Goal: Transaction & Acquisition: Purchase product/service

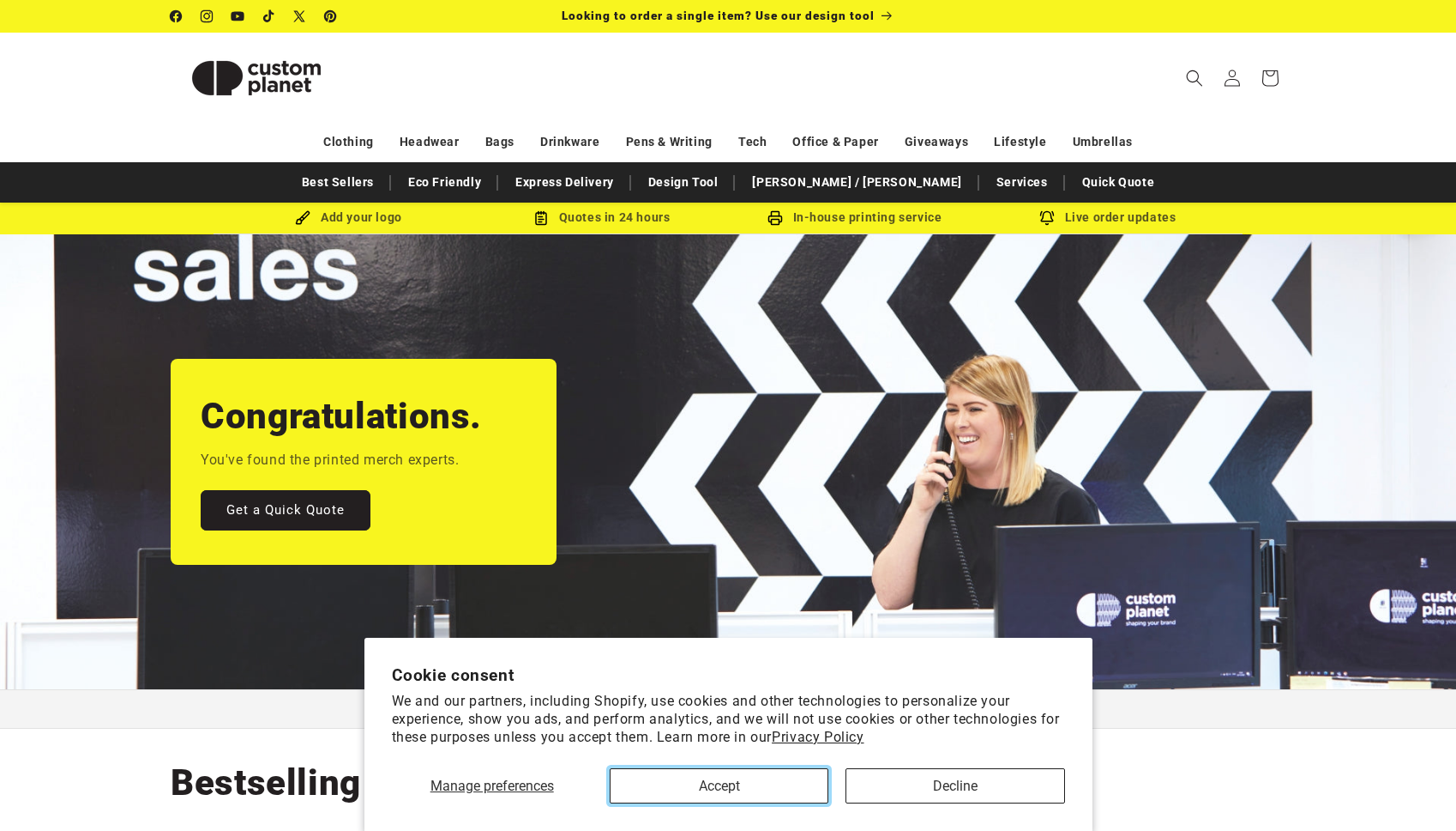
click at [663, 784] on button "Accept" at bounding box center [719, 784] width 219 height 35
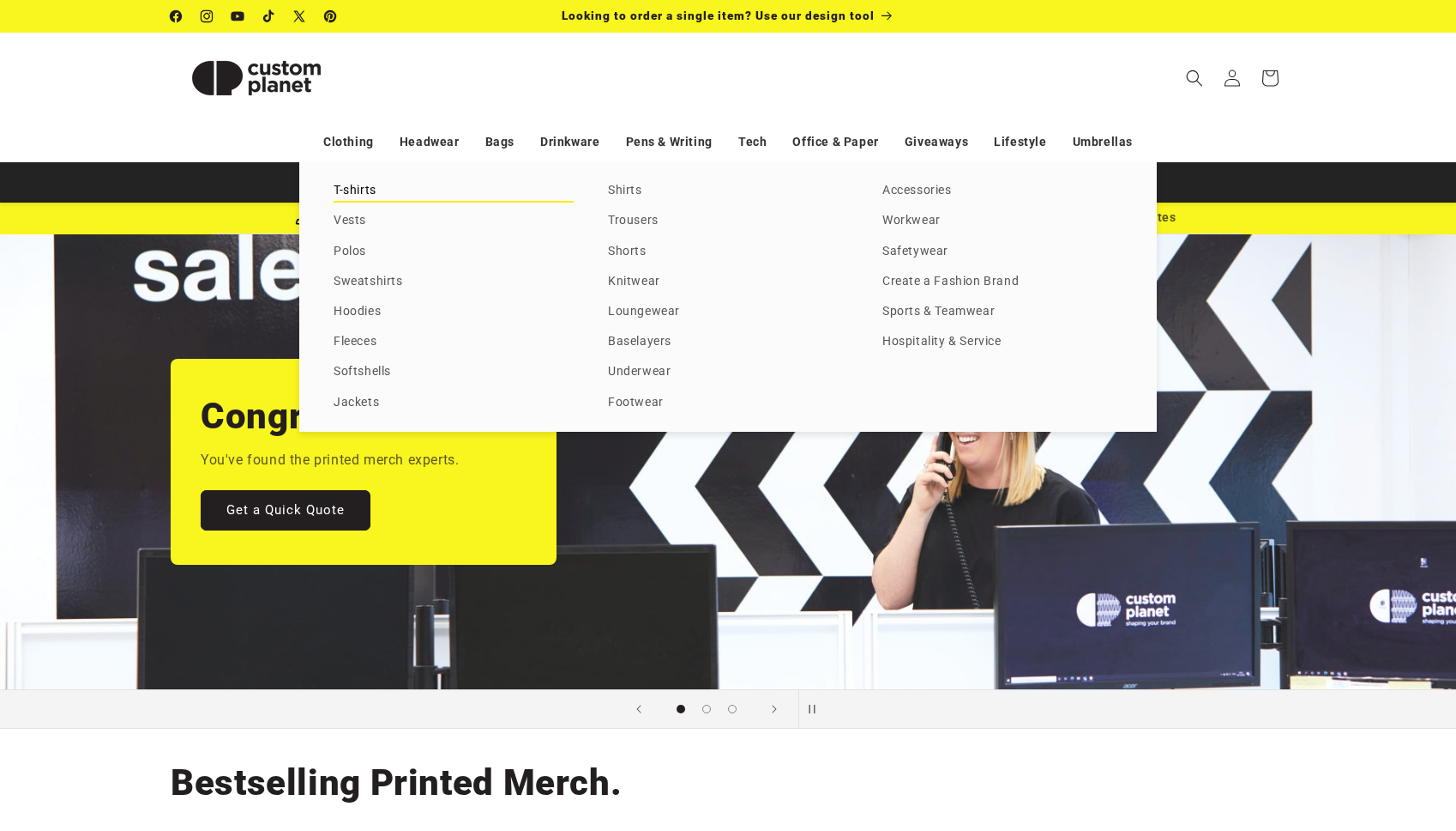
click at [361, 194] on link "T-shirts" at bounding box center [454, 190] width 240 height 23
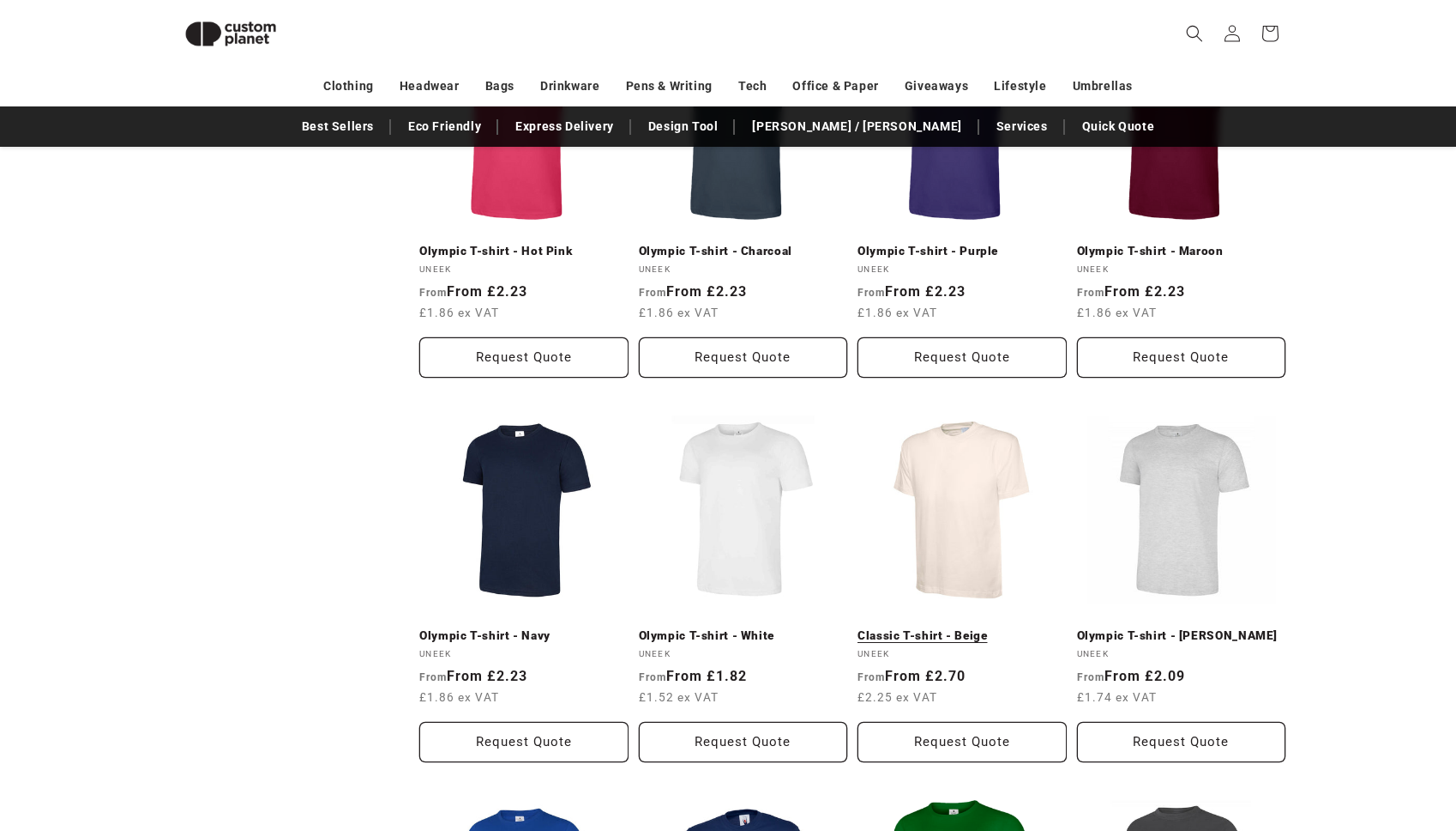
scroll to position [1136, 0]
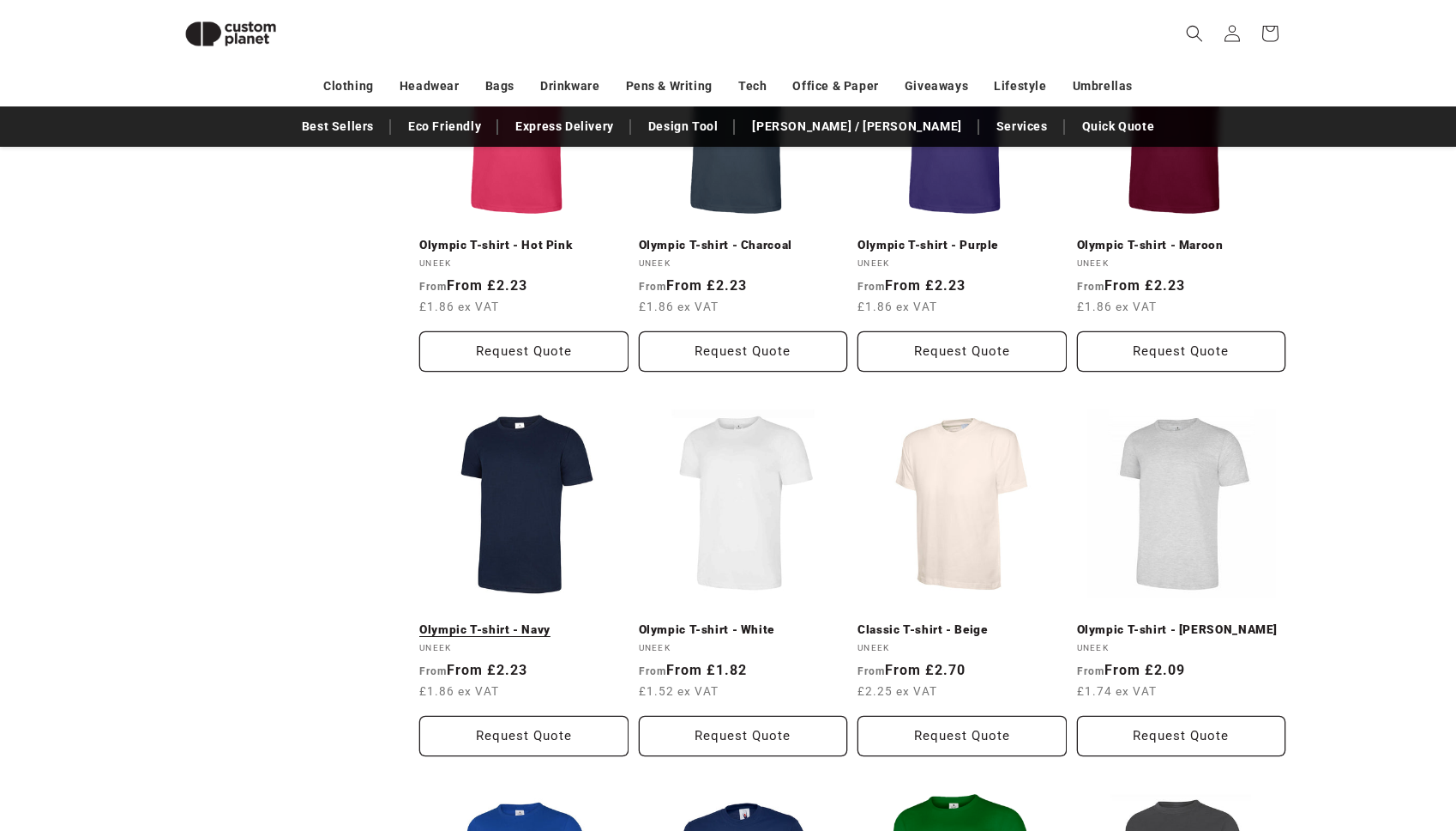
click at [535, 622] on link "Olympic T-shirt - Navy" at bounding box center [523, 630] width 209 height 16
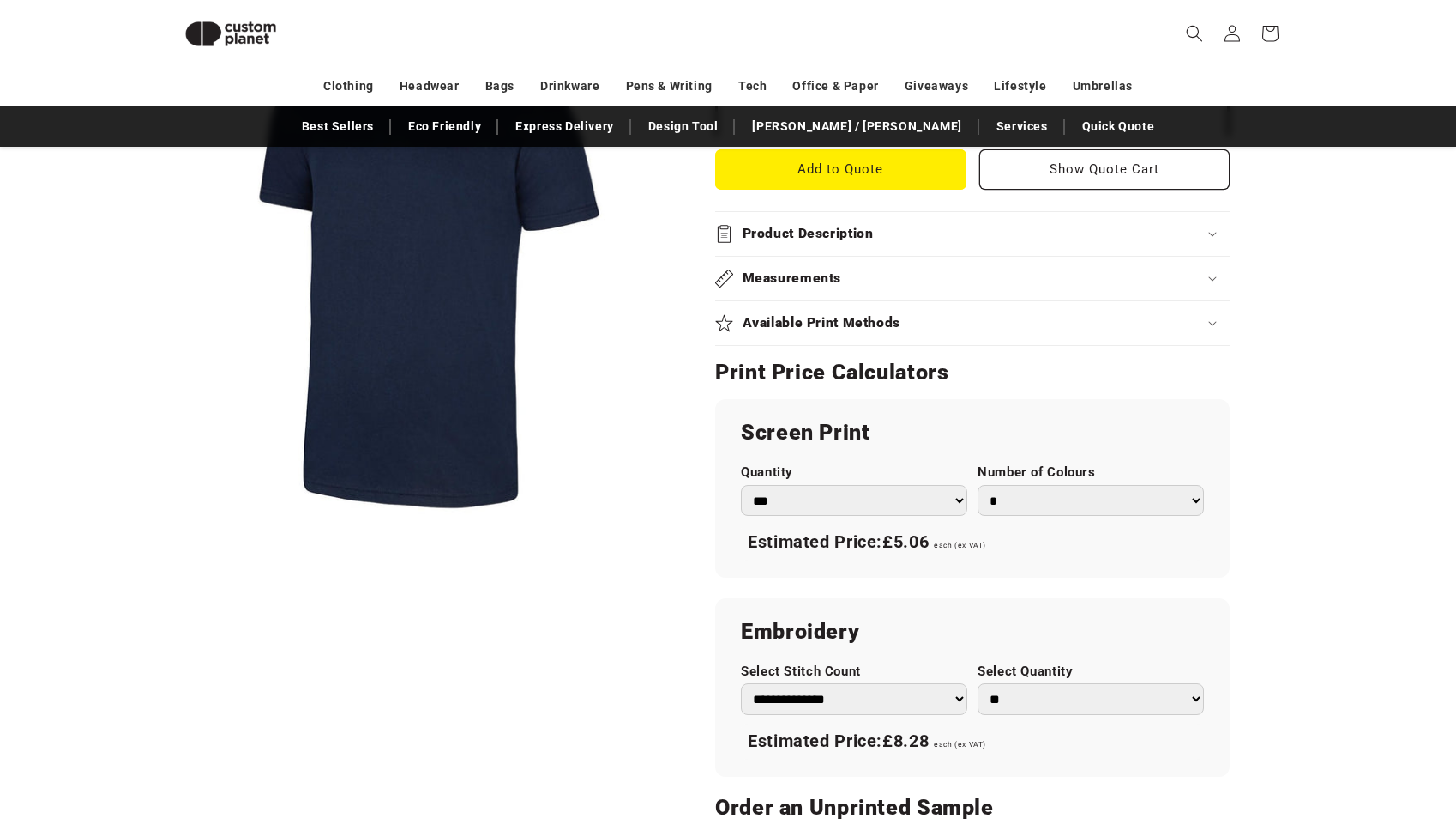
scroll to position [685, 0]
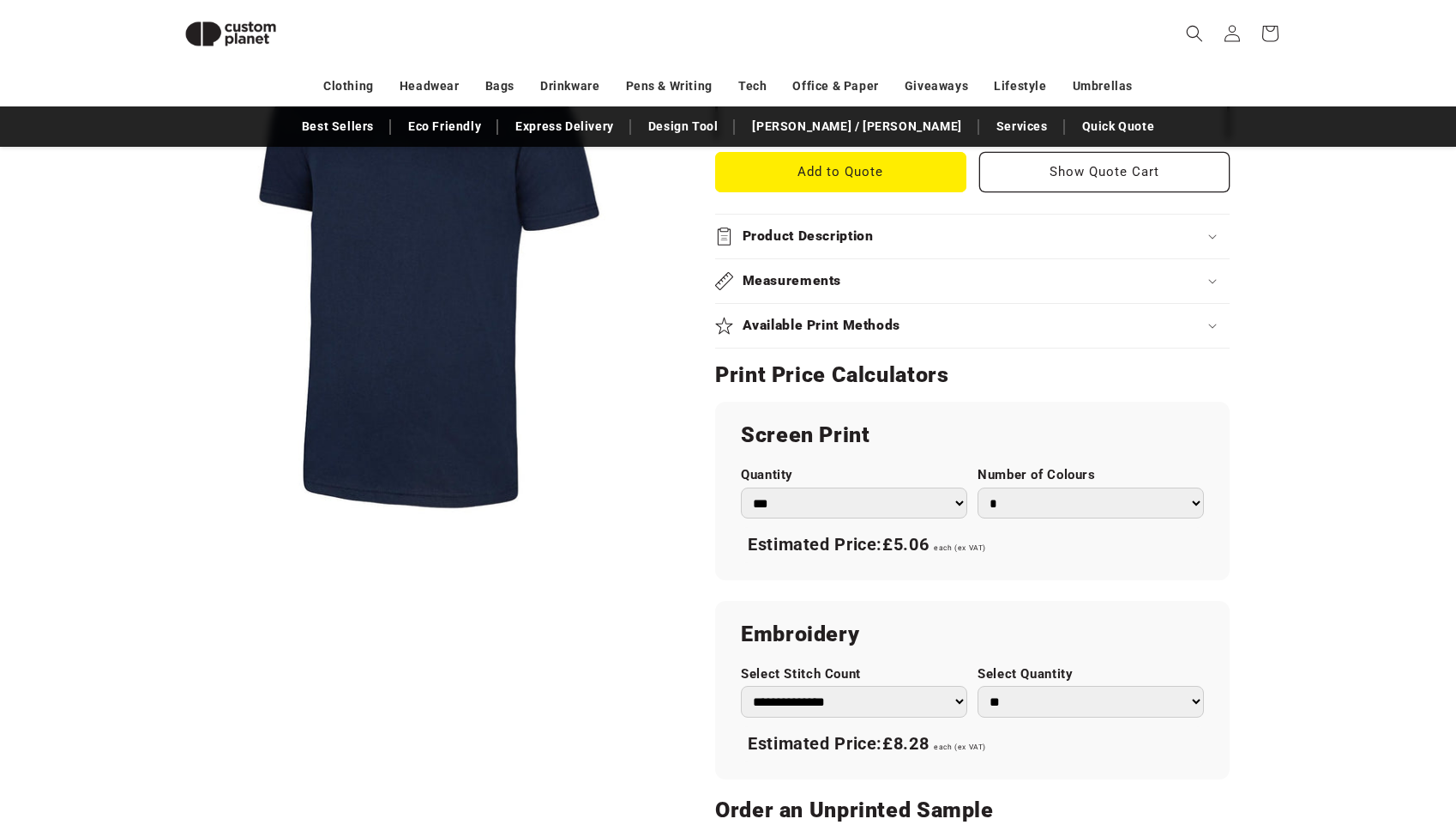
click at [949, 499] on select "*** *** *** **** **** **** ***** *****" at bounding box center [854, 503] width 226 height 32
select select "****"
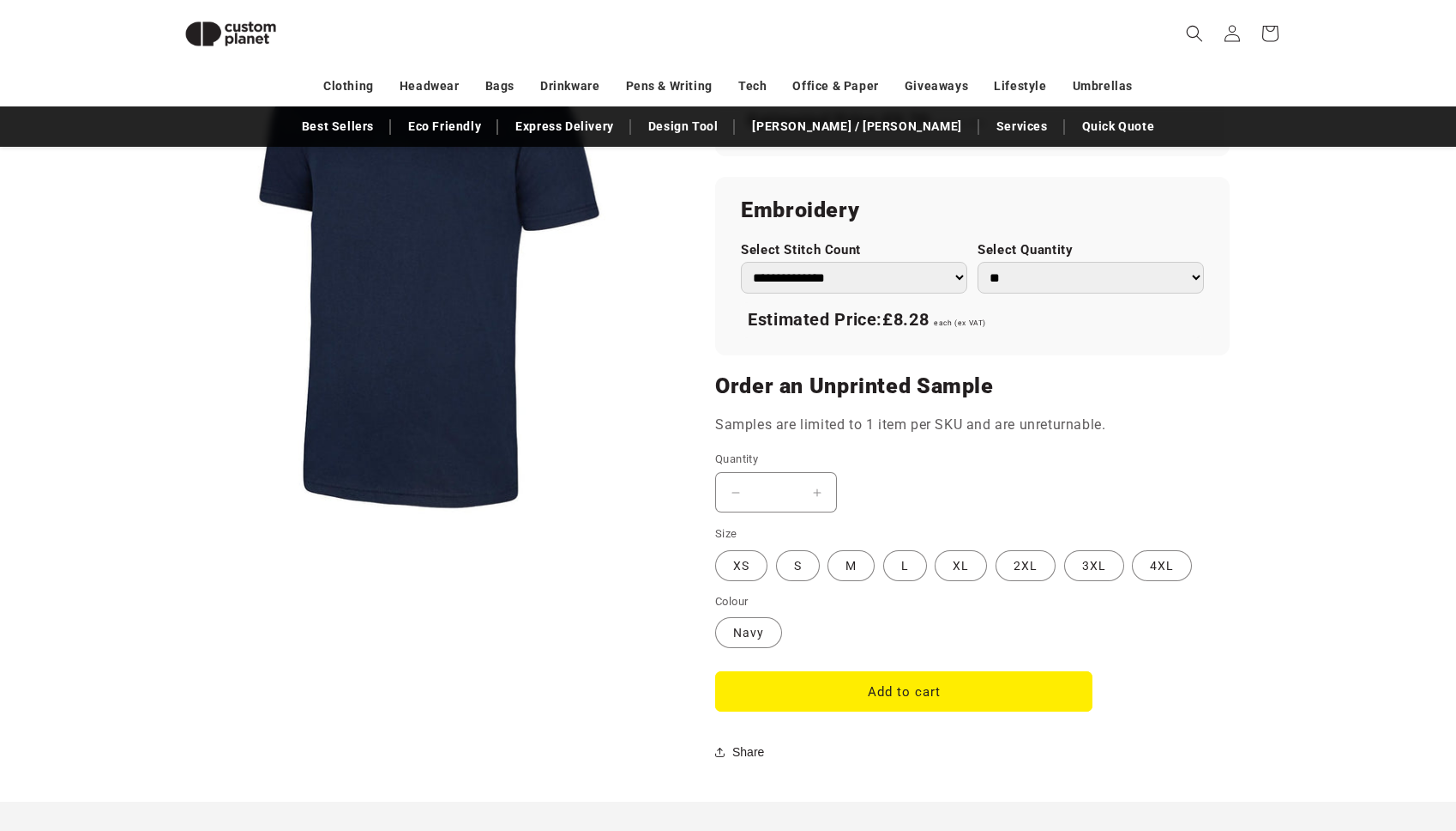
scroll to position [1111, 0]
click at [782, 490] on input "*" at bounding box center [775, 491] width 43 height 41
click at [901, 570] on label "L Variant sold out or unavailable" at bounding box center [905, 564] width 44 height 31
click at [779, 487] on input "*" at bounding box center [775, 491] width 43 height 41
drag, startPoint x: 779, startPoint y: 487, endPoint x: 769, endPoint y: 484, distance: 10.4
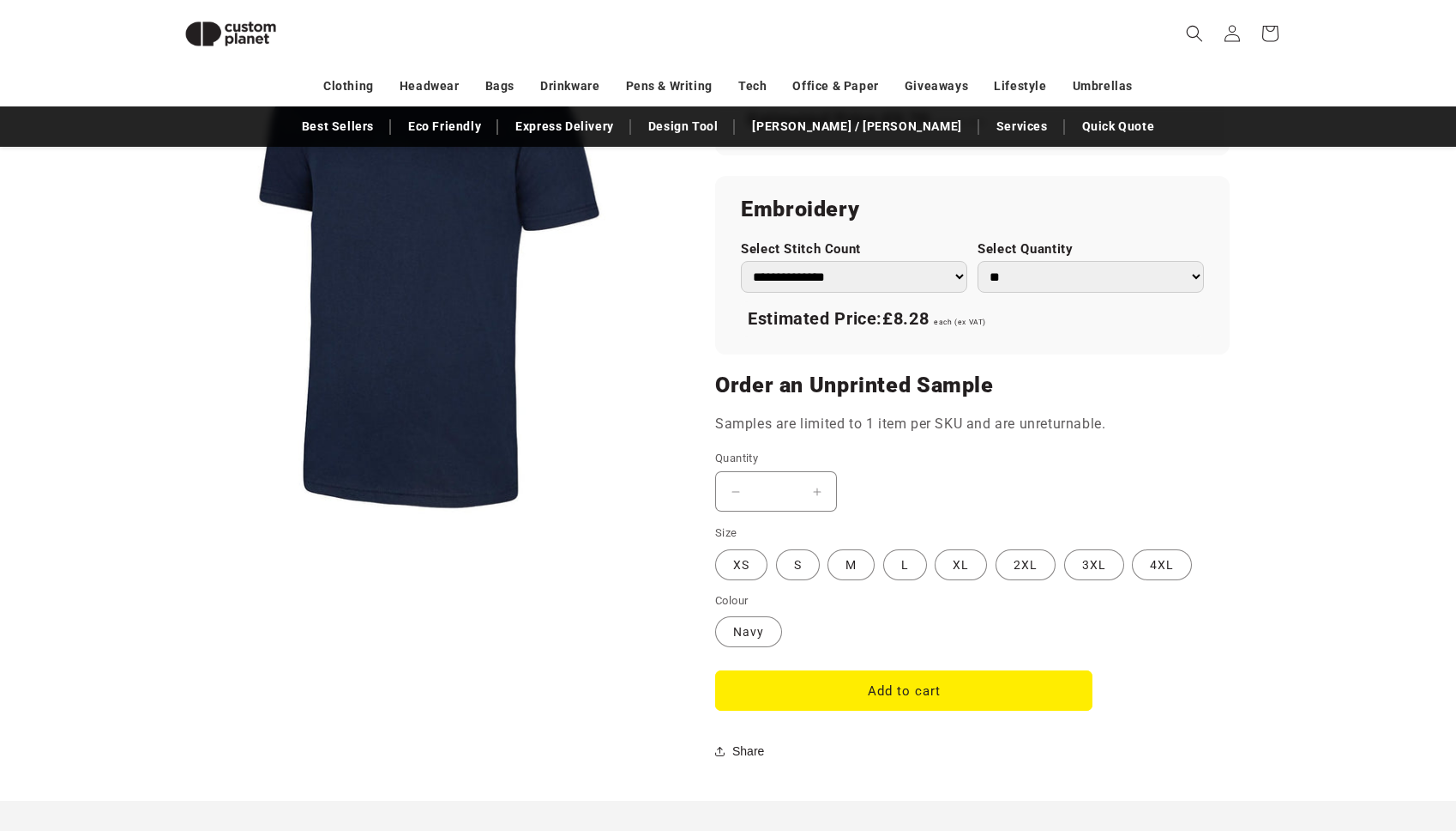
click at [769, 484] on input "*" at bounding box center [775, 491] width 43 height 41
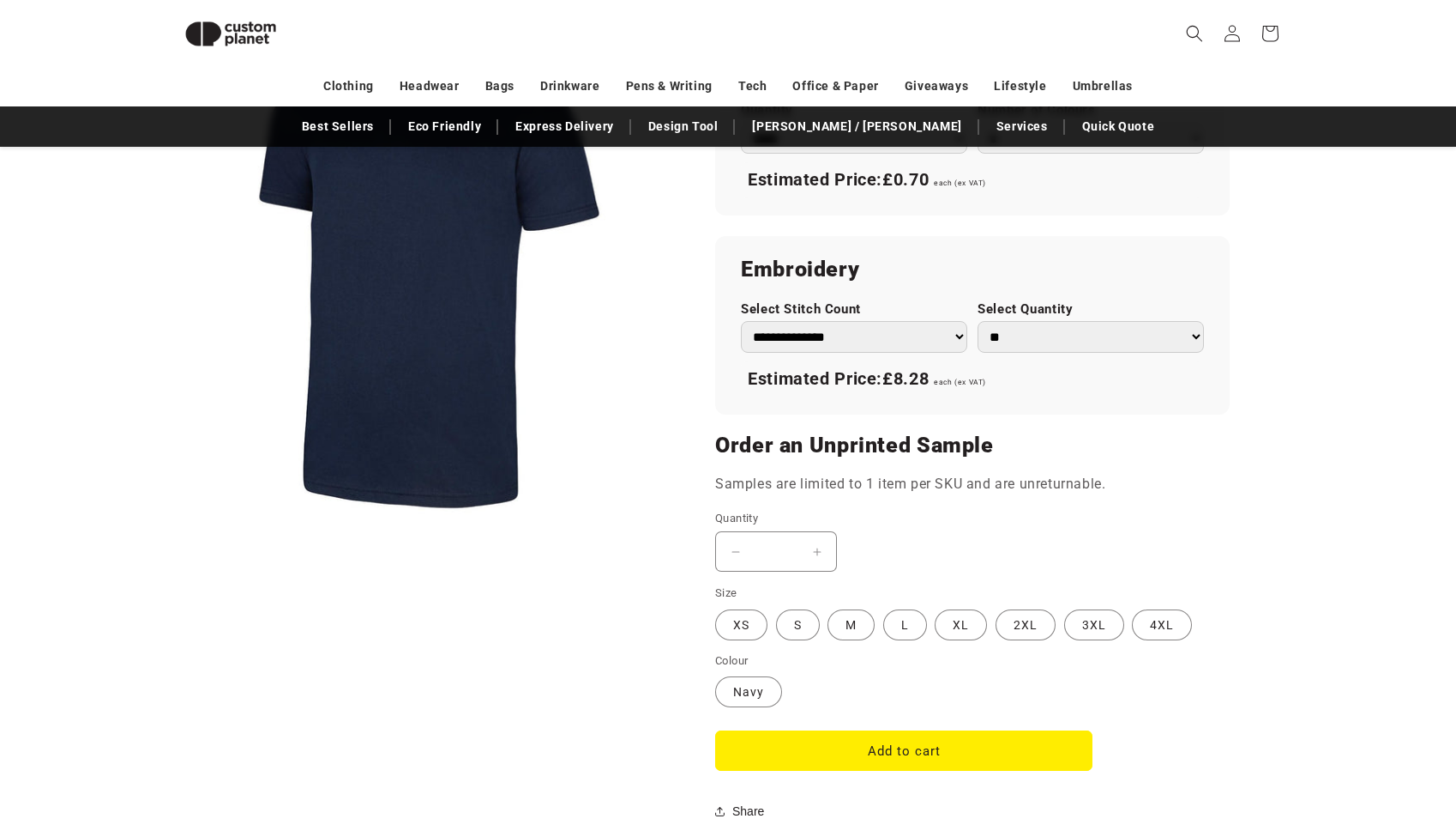
scroll to position [1034, 0]
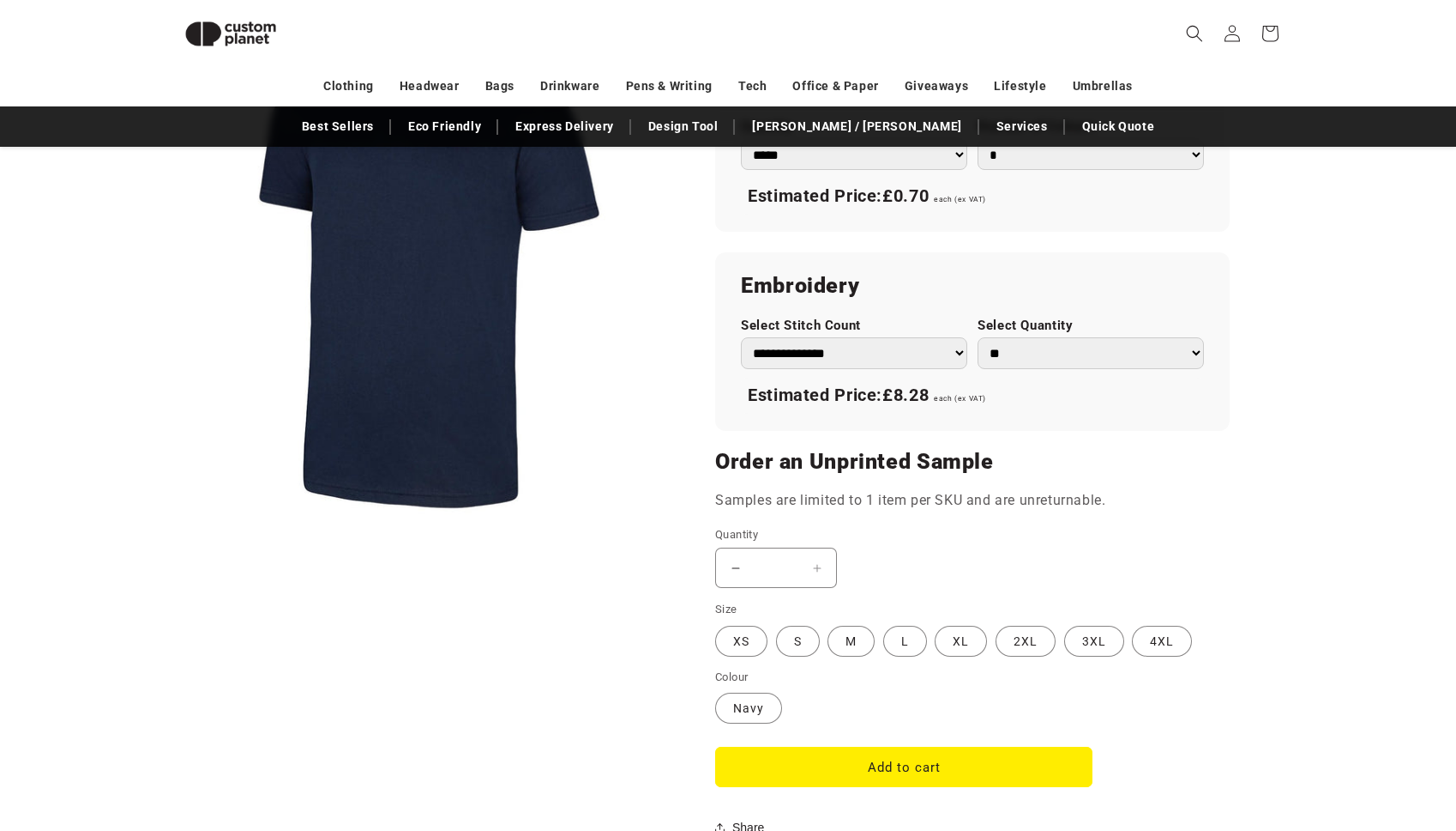
click at [975, 601] on section "Uneek Olympic T-shirt - Navy Olympic T-shirt - Navy 320NY-XS Regular price From…" at bounding box center [972, 34] width 514 height 1626
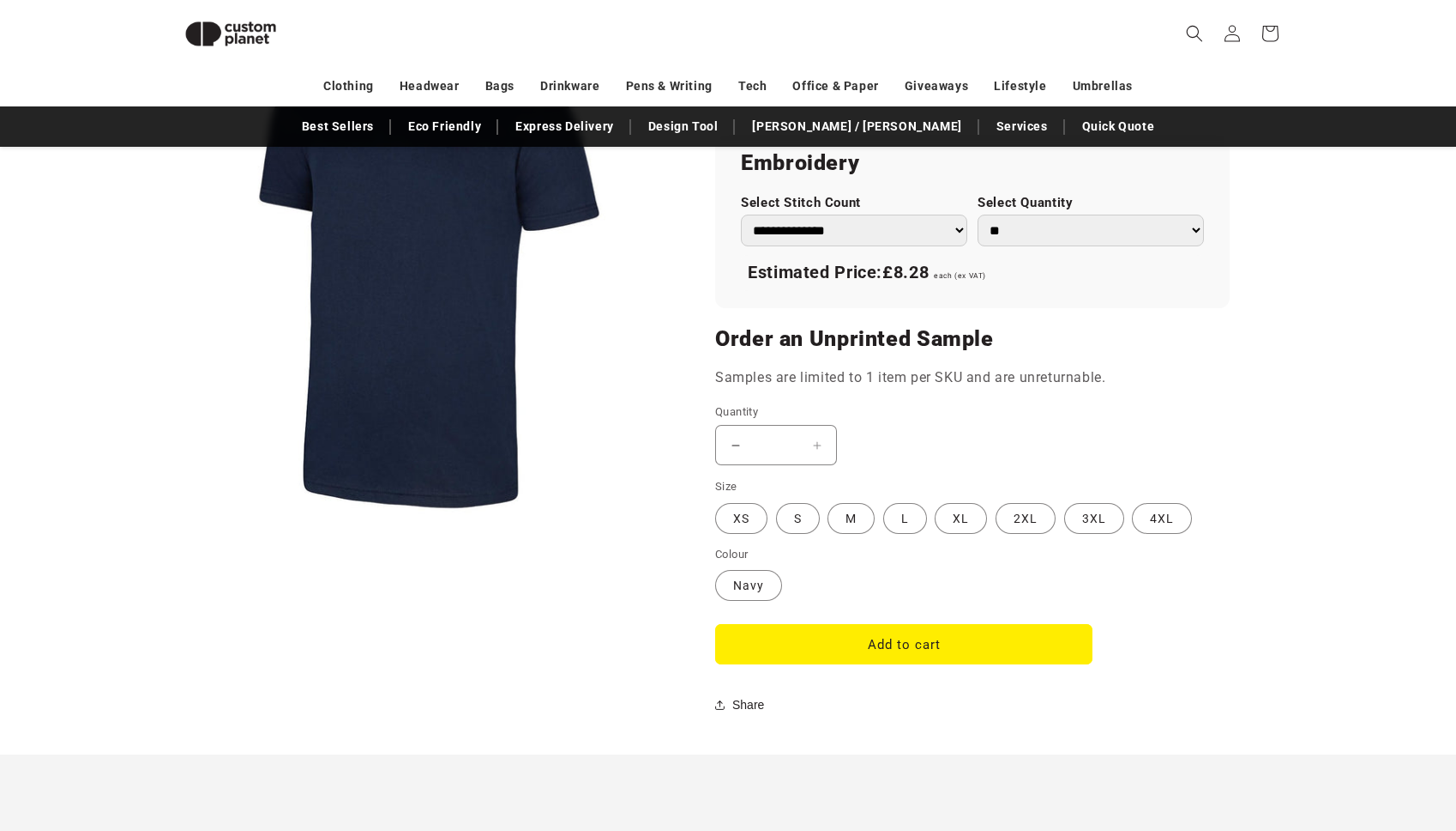
scroll to position [1171, 0]
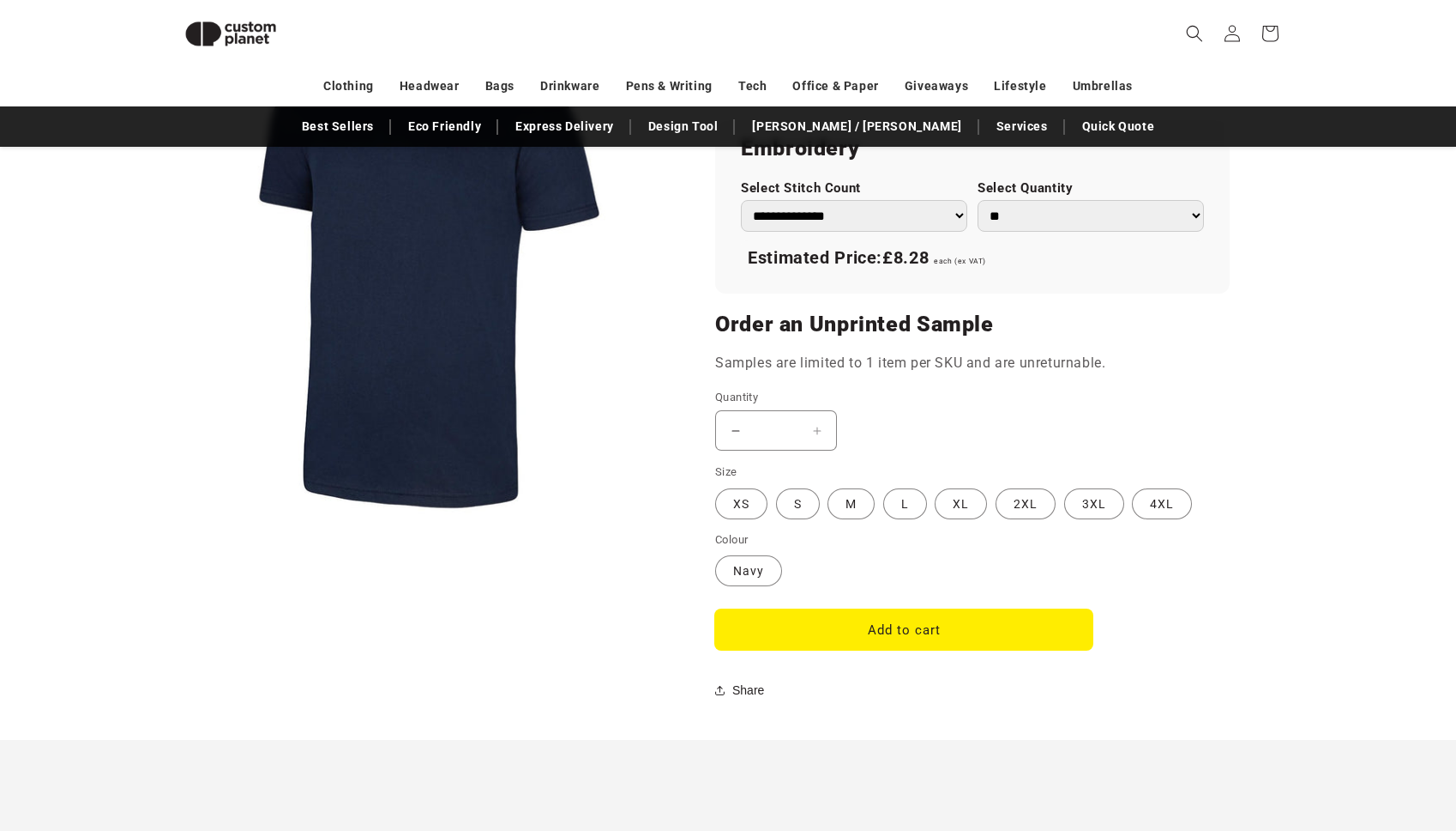
click at [929, 622] on button "Add to cart" at bounding box center [904, 629] width 378 height 41
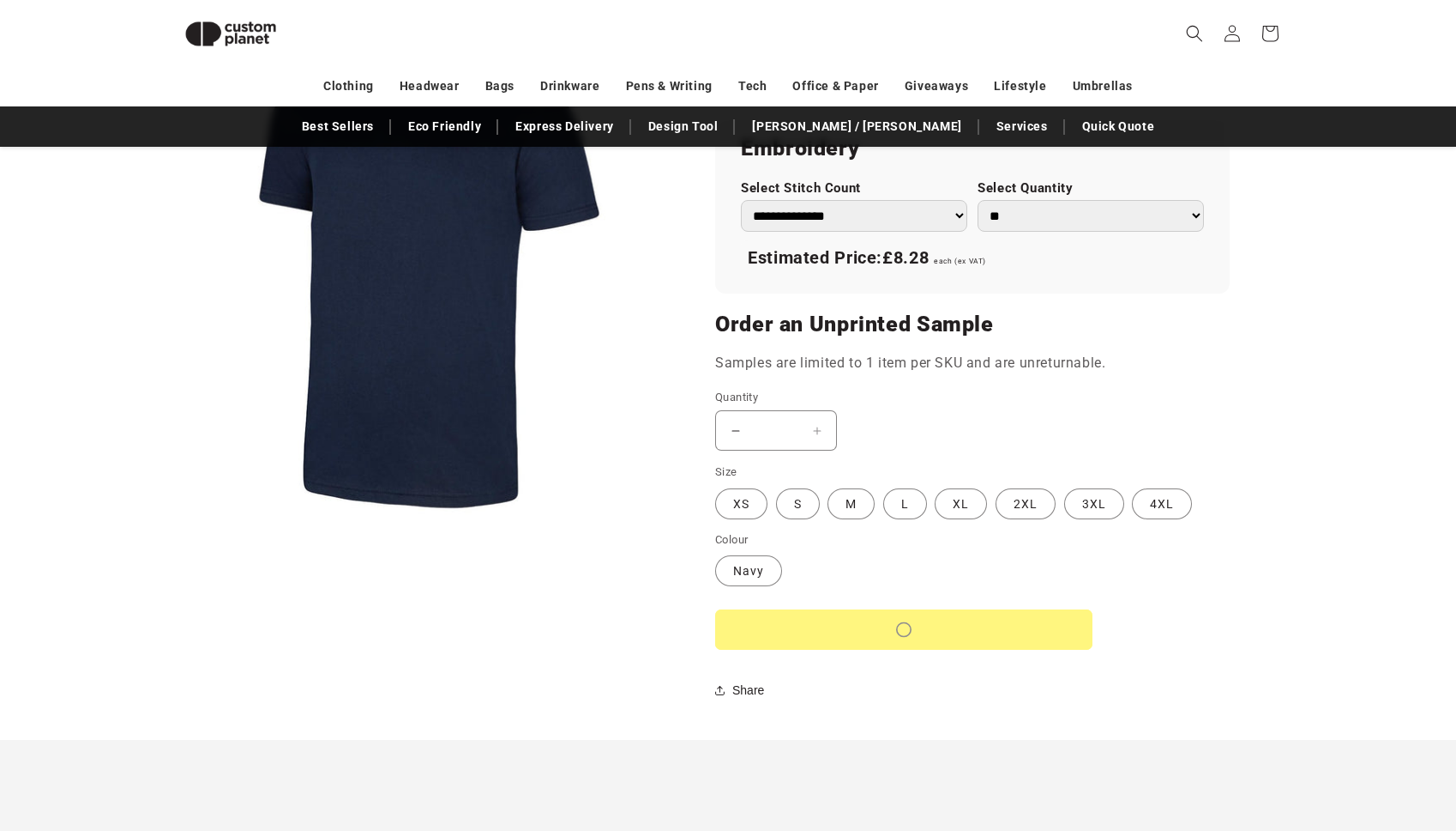
type input "*"
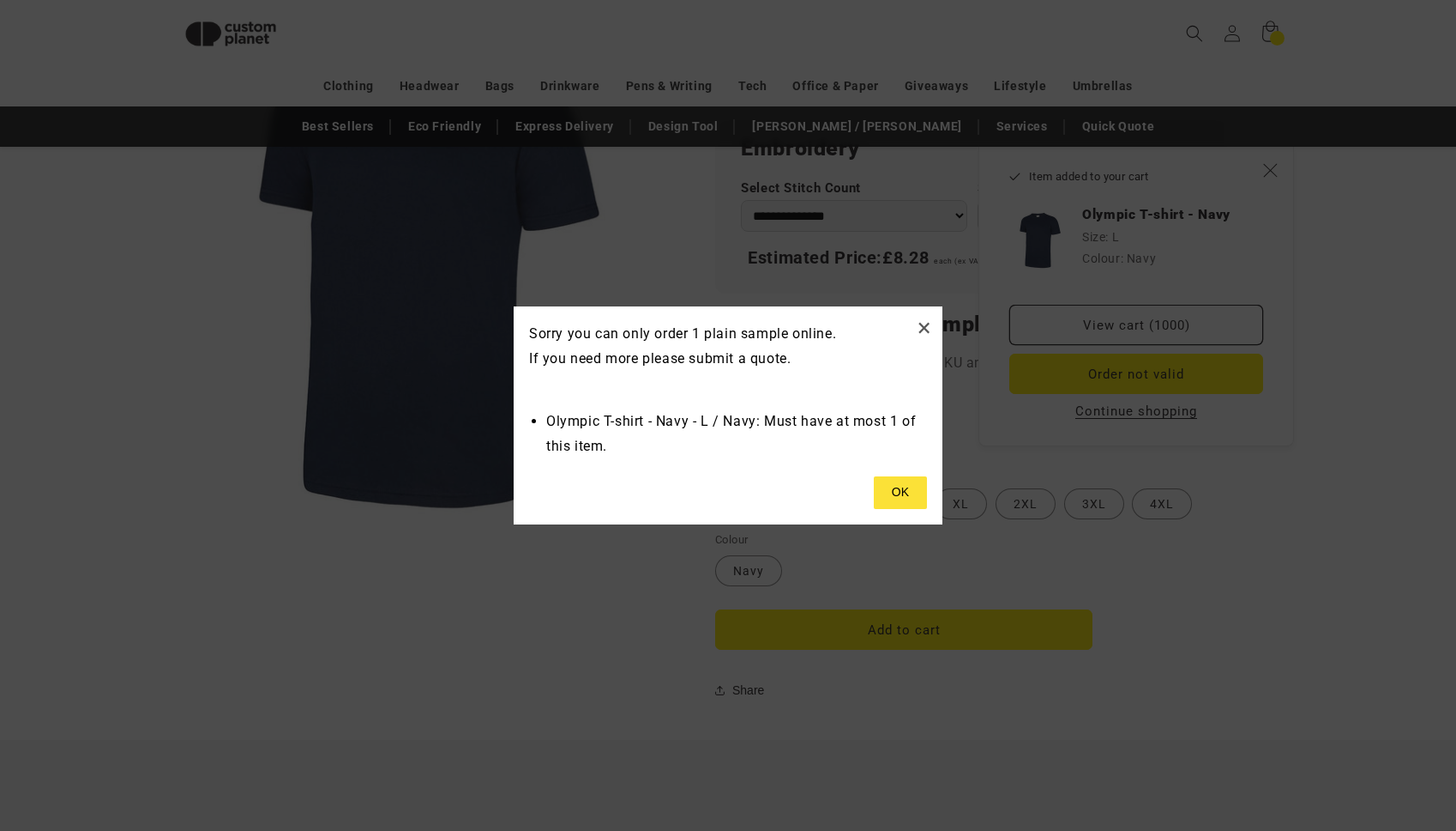
click at [926, 321] on button "×" at bounding box center [924, 327] width 15 height 29
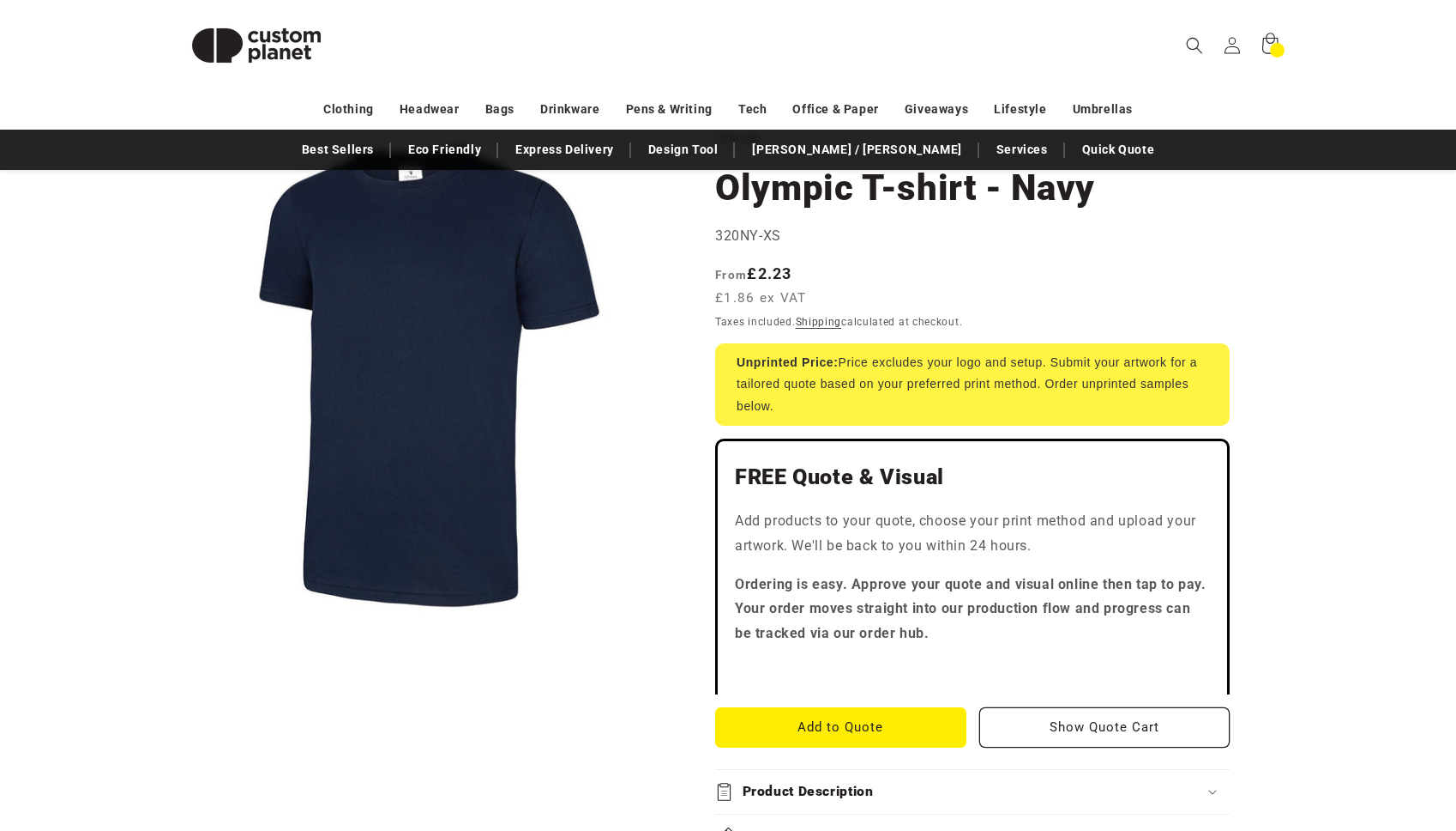
scroll to position [0, 0]
